Goal: Task Accomplishment & Management: Manage account settings

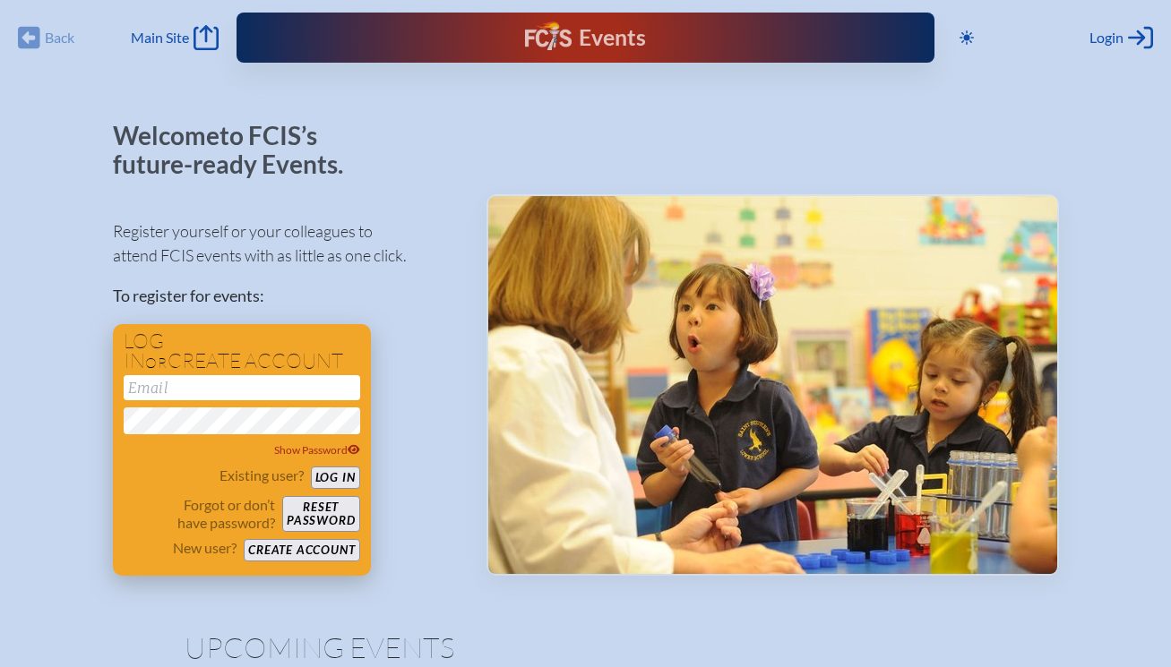
click at [214, 379] on input "email" at bounding box center [242, 387] width 236 height 25
type input "[EMAIL_ADDRESS][DOMAIN_NAME]"
click at [345, 484] on button "Log in" at bounding box center [335, 478] width 49 height 22
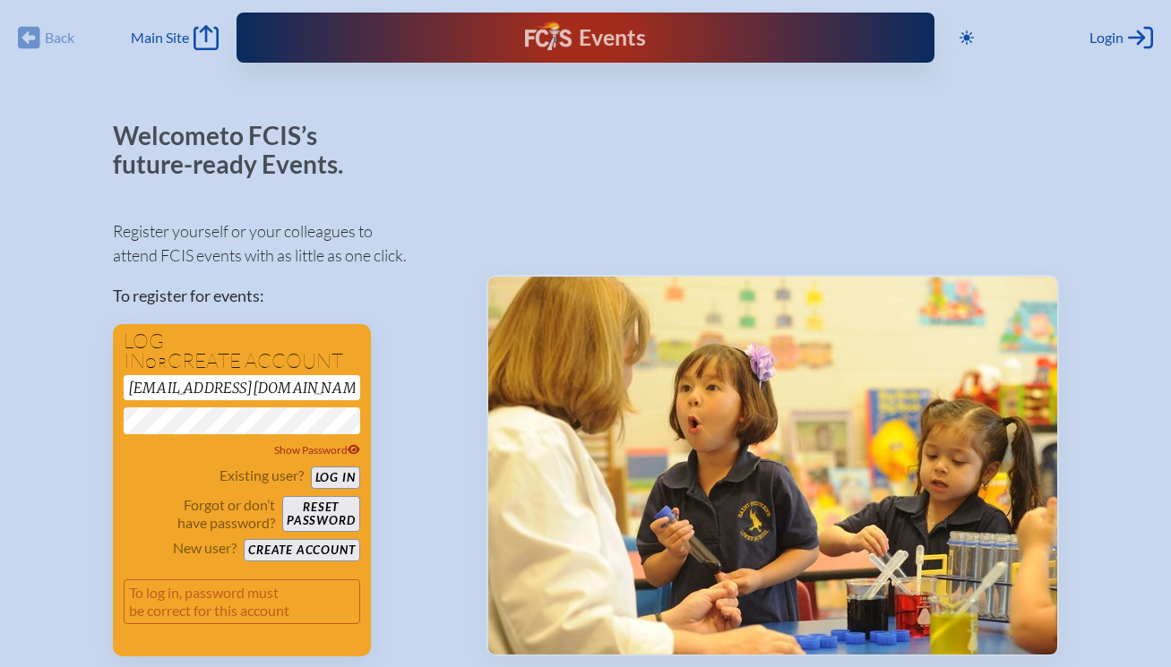
type button "login"
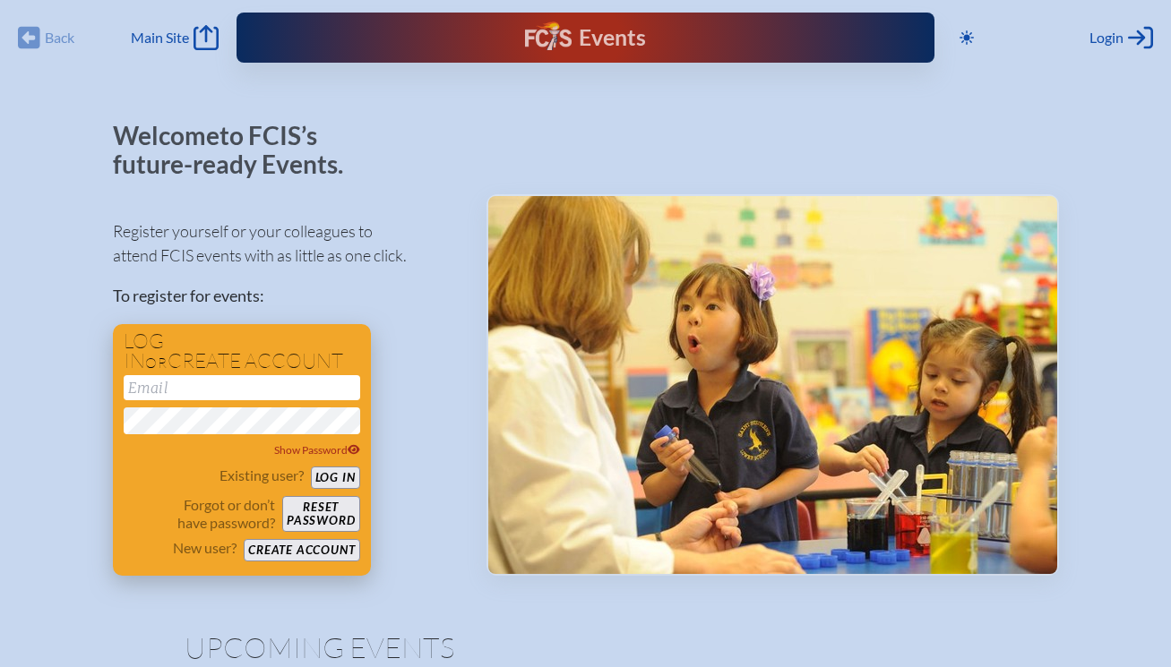
click at [304, 378] on input "email" at bounding box center [242, 387] width 236 height 25
type input "[EMAIL_ADDRESS][DOMAIN_NAME]"
click at [330, 486] on button "Log in" at bounding box center [335, 478] width 49 height 22
